Goal: Navigation & Orientation: Find specific page/section

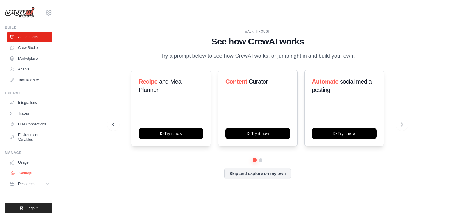
click at [22, 173] on link "Settings" at bounding box center [30, 173] width 45 height 10
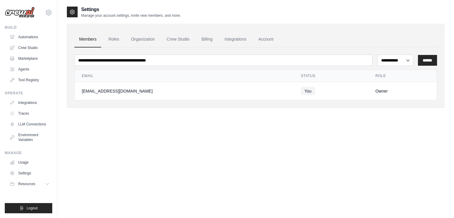
click at [157, 84] on td "[EMAIL_ADDRESS][DOMAIN_NAME]" at bounding box center [184, 91] width 219 height 18
click at [113, 37] on link "Roles" at bounding box center [113, 39] width 20 height 16
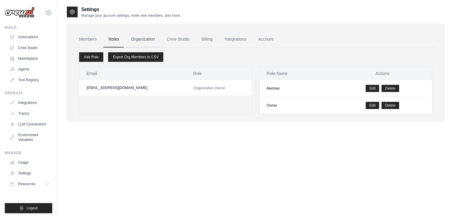
click at [157, 40] on link "Organization" at bounding box center [142, 39] width 33 height 16
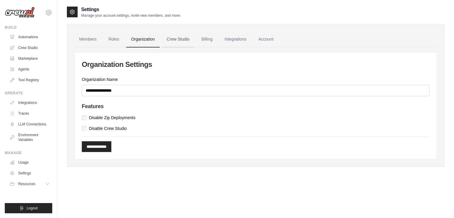
click at [169, 41] on link "Crew Studio" at bounding box center [178, 39] width 32 height 16
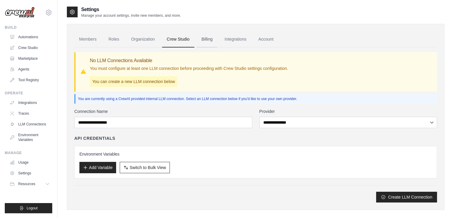
click at [198, 41] on link "Billing" at bounding box center [207, 39] width 21 height 16
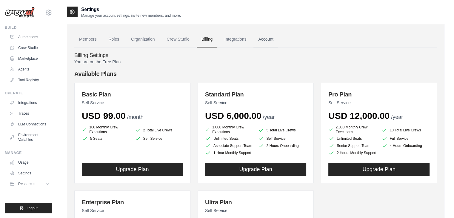
click at [264, 37] on link "Account" at bounding box center [265, 39] width 25 height 16
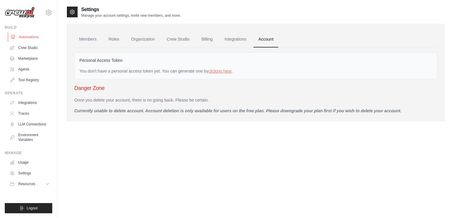
click at [31, 35] on link "Automations" at bounding box center [30, 37] width 45 height 10
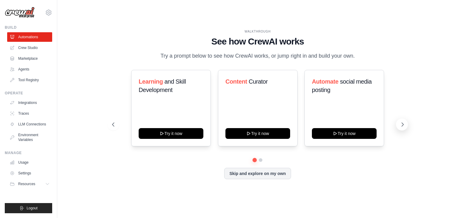
click at [401, 125] on icon at bounding box center [403, 124] width 6 height 6
click at [24, 51] on link "Crew Studio" at bounding box center [30, 48] width 45 height 10
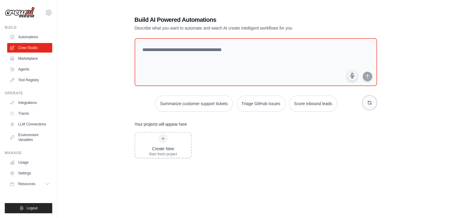
click at [371, 103] on icon "button" at bounding box center [369, 102] width 5 height 5
click at [17, 59] on link "Marketplace" at bounding box center [30, 59] width 45 height 10
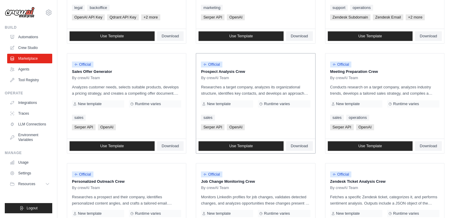
scroll to position [137, 0]
